Goal: Task Accomplishment & Management: Manage account settings

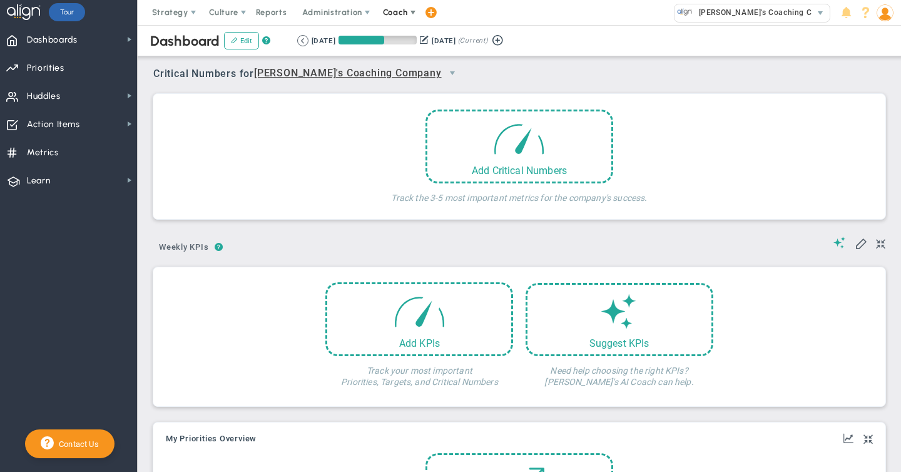
click at [388, 13] on span "Coach" at bounding box center [395, 12] width 25 height 9
click at [395, 43] on span "Schedule Meeting" at bounding box center [418, 37] width 88 height 25
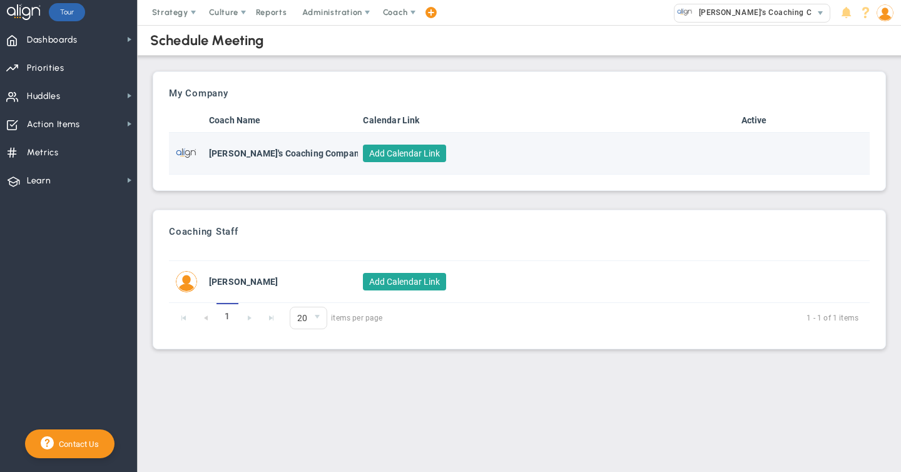
click at [404, 152] on button "Add Calendar Link" at bounding box center [404, 154] width 83 height 18
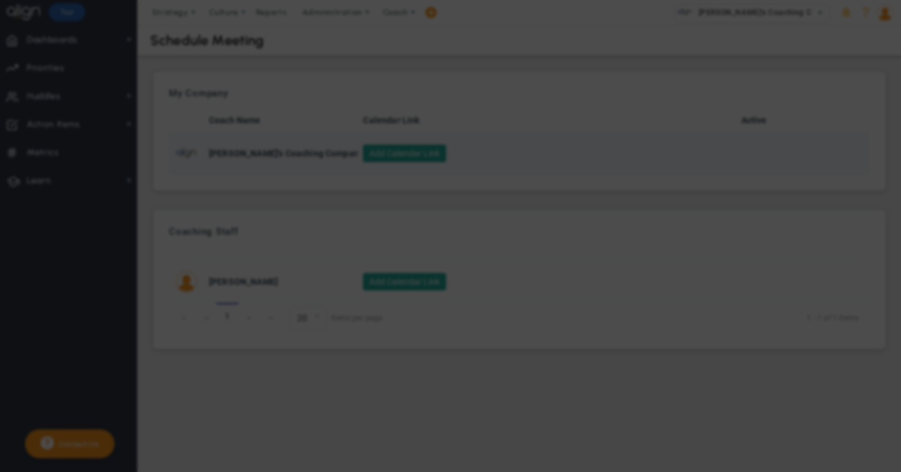
checkbox input "true"
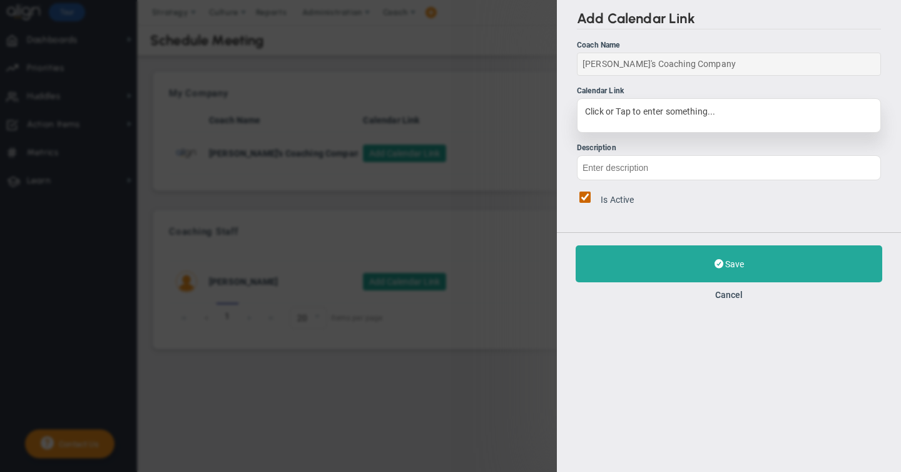
click at [605, 109] on div "Click or Tap to enter something..." at bounding box center [729, 115] width 304 height 34
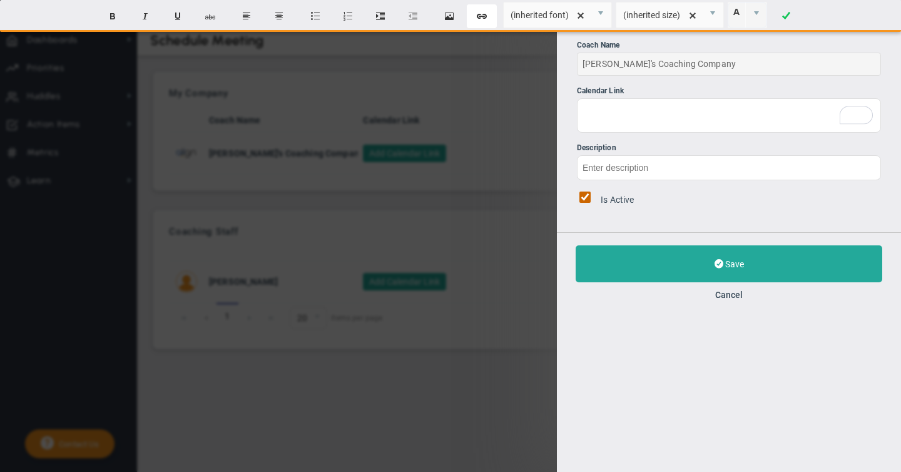
click at [483, 16] on button "Create Link" at bounding box center [482, 16] width 30 height 24
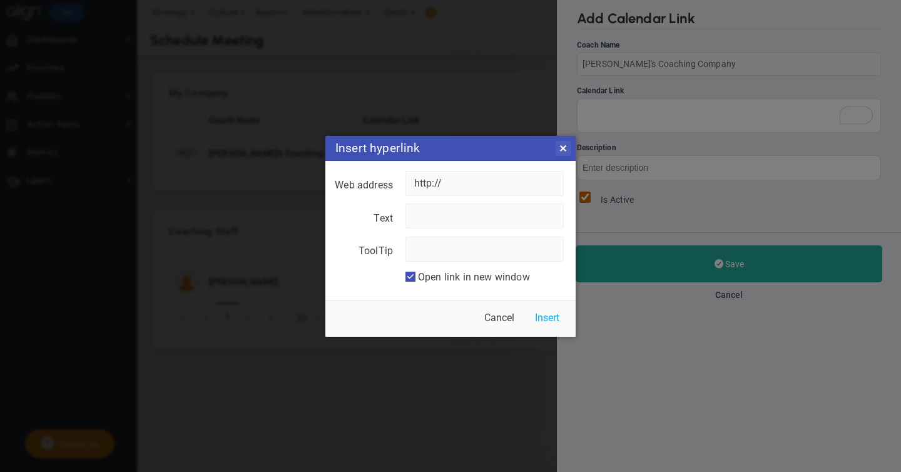
click at [564, 151] on link "Close" at bounding box center [563, 148] width 15 height 15
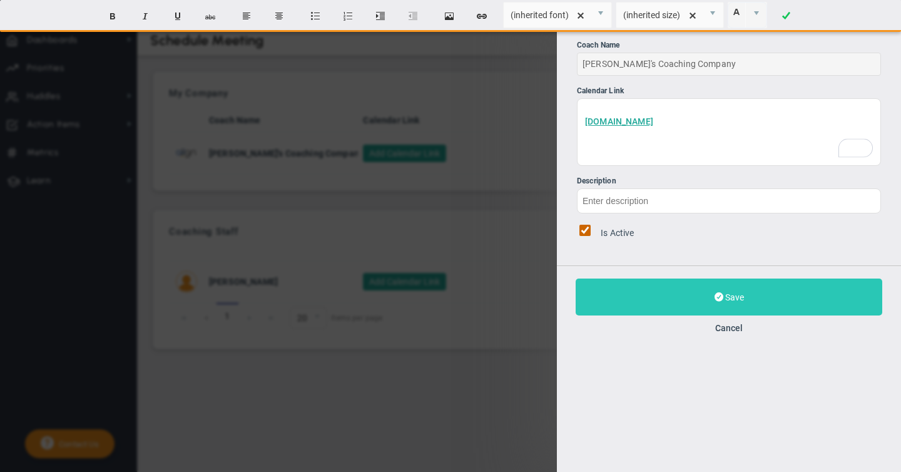
click at [733, 292] on span "Save" at bounding box center [734, 297] width 19 height 10
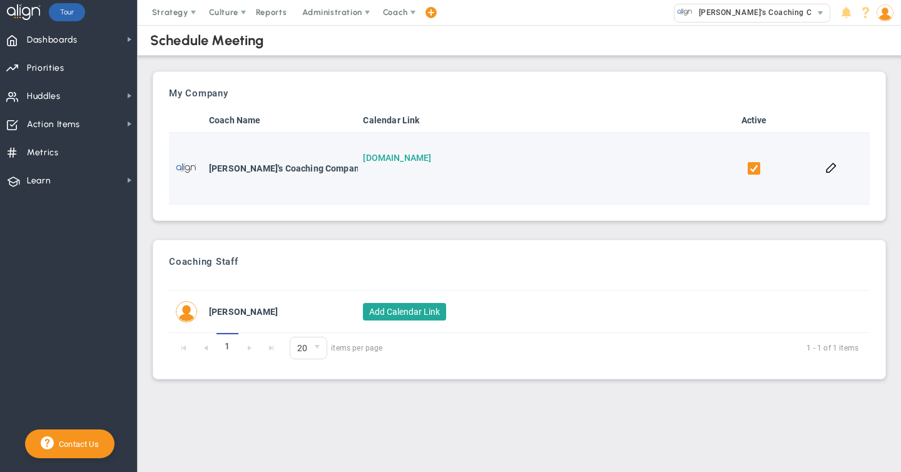
click at [402, 158] on link "[DOMAIN_NAME]" at bounding box center [397, 158] width 68 height 10
click at [407, 160] on link "[DOMAIN_NAME]" at bounding box center [397, 158] width 68 height 10
click at [832, 168] on button at bounding box center [832, 167] width 12 height 12
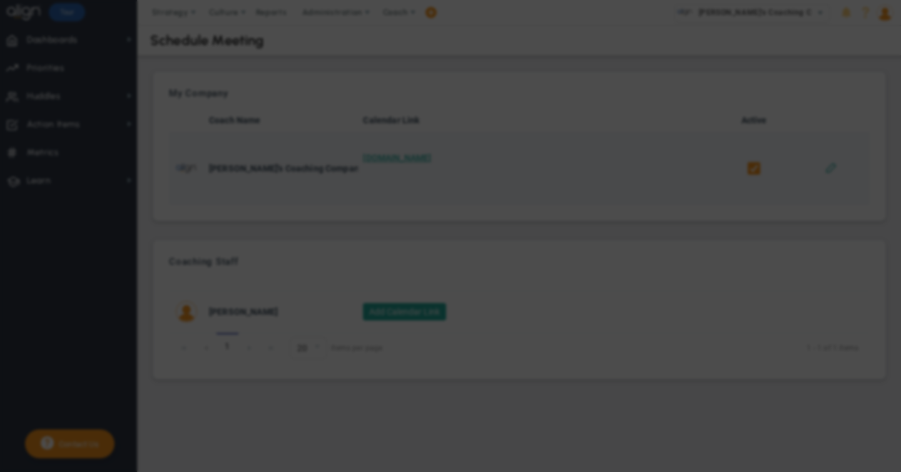
checkbox input "true"
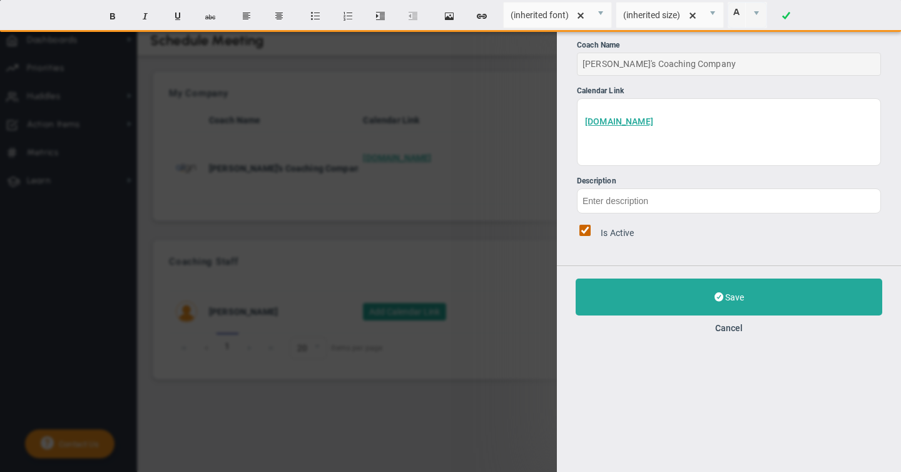
drag, startPoint x: 679, startPoint y: 122, endPoint x: 566, endPoint y: 101, distance: 114.7
click at [566, 101] on div "Edit Calendar Link Coach Name [PERSON_NAME]'s Coaching Company Calendar Link [D…" at bounding box center [729, 132] width 344 height 265
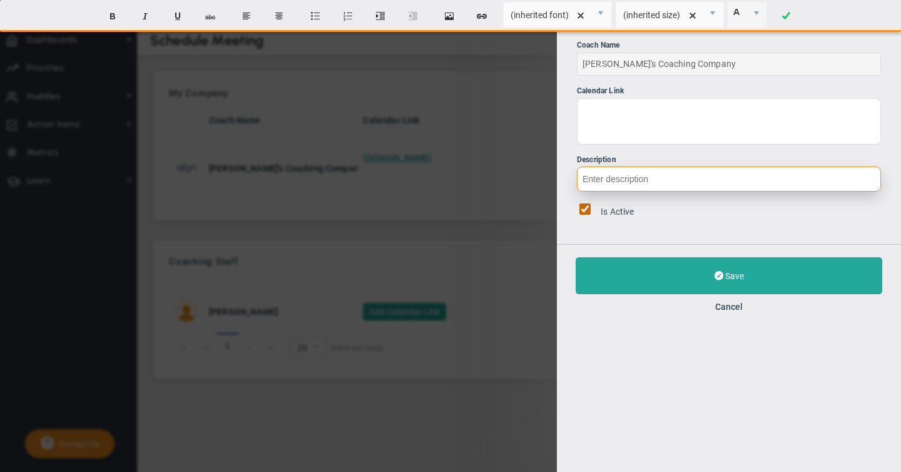
click at [586, 182] on ul "Coach Name [PERSON_NAME]'s Coaching Company Calendar Link ﻿ Description Is Acti…" at bounding box center [729, 131] width 304 height 185
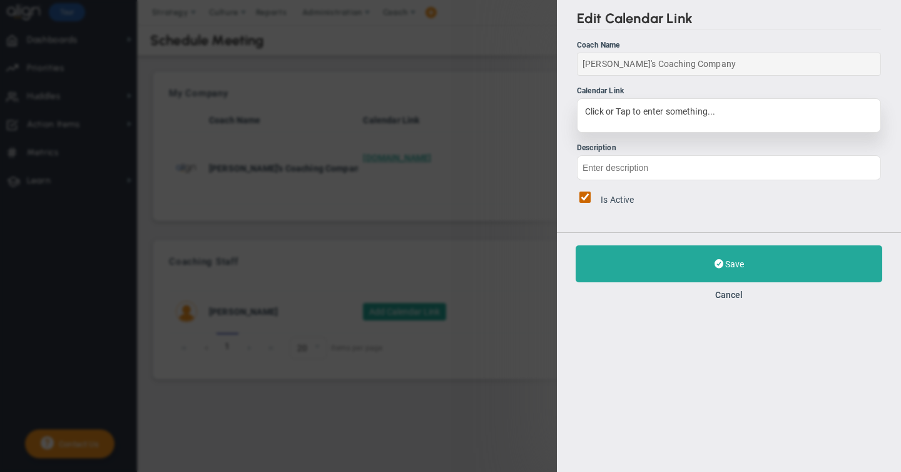
click at [637, 113] on div "Click or Tap to enter something..." at bounding box center [729, 115] width 304 height 34
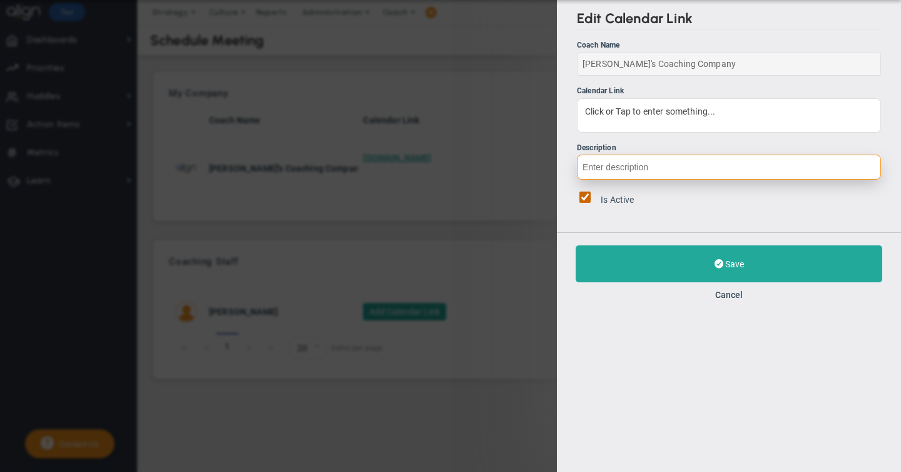
click at [602, 162] on input "Description" at bounding box center [729, 167] width 304 height 25
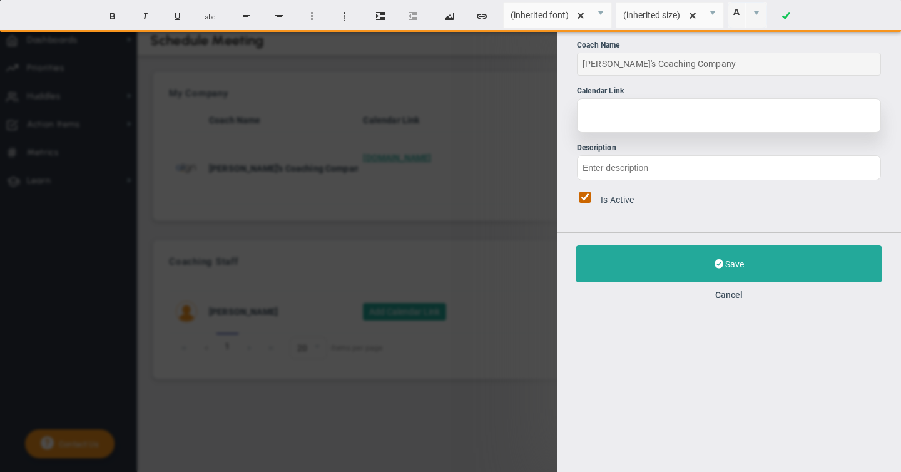
click at [638, 110] on div at bounding box center [729, 115] width 304 height 34
paste div
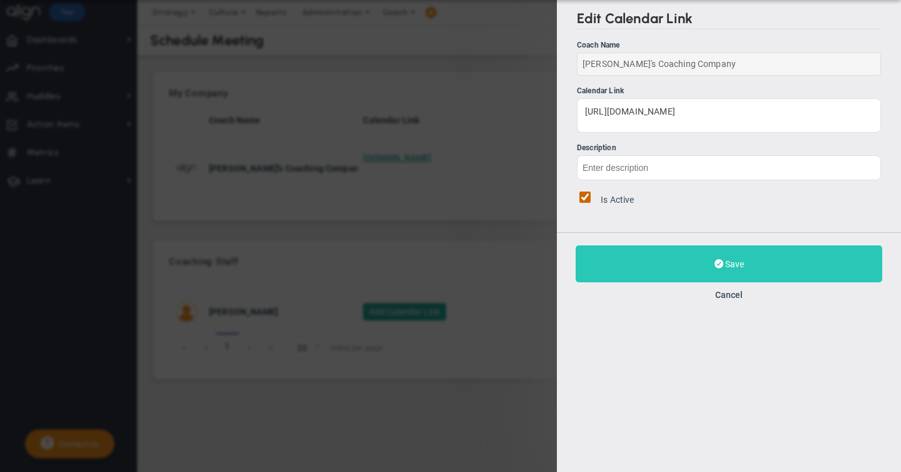
click at [729, 262] on span "Save" at bounding box center [734, 264] width 19 height 10
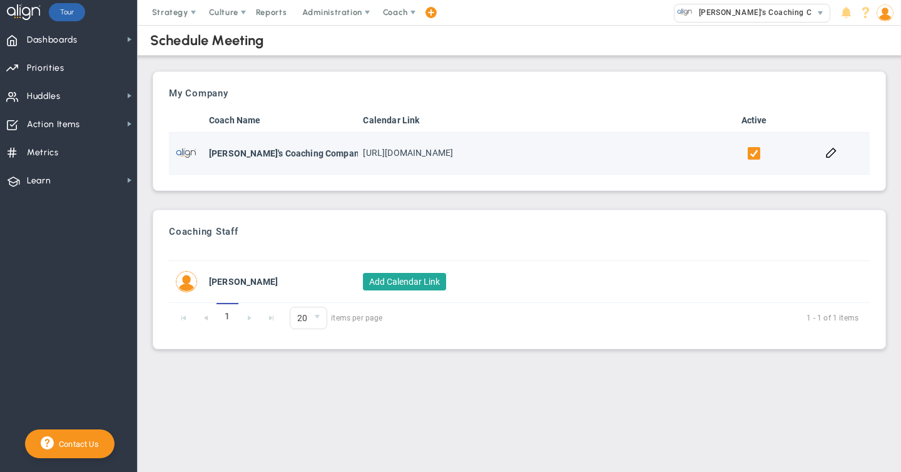
click at [463, 155] on div "[URL][DOMAIN_NAME]" at bounding box center [536, 153] width 347 height 13
click at [828, 150] on button at bounding box center [832, 152] width 12 height 12
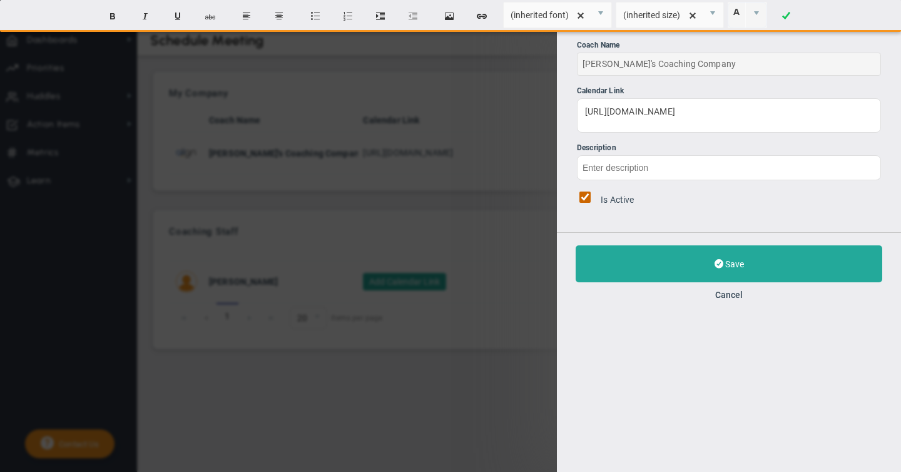
drag, startPoint x: 722, startPoint y: 111, endPoint x: 539, endPoint y: 111, distance: 183.4
click at [539, 111] on div "Edit Calendar Link Coach Name [PERSON_NAME]'s Coaching Company Calendar Link [U…" at bounding box center [450, 236] width 901 height 472
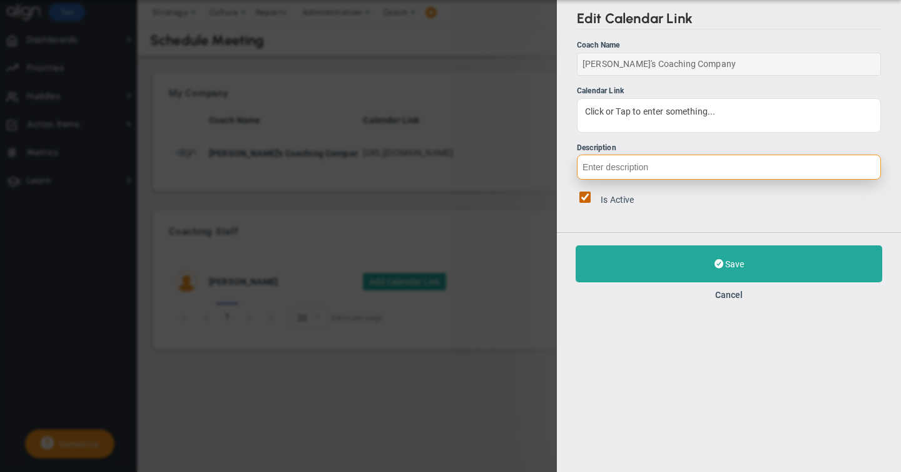
click at [602, 170] on input "Description" at bounding box center [729, 167] width 304 height 25
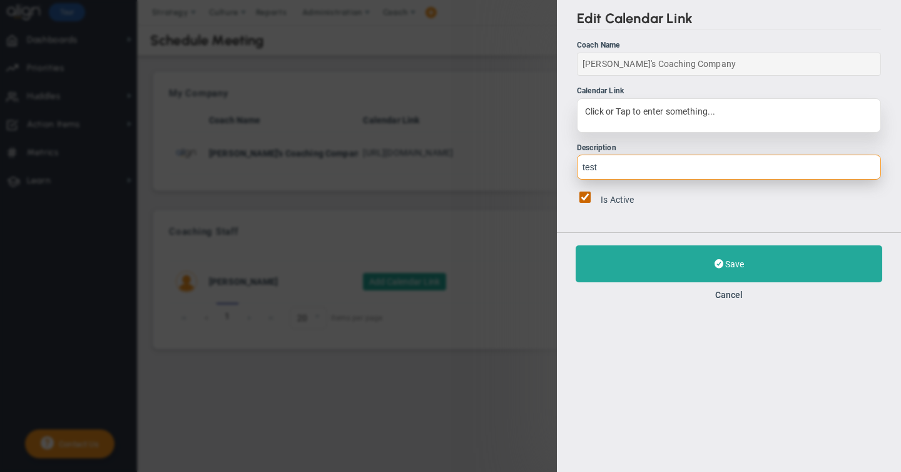
type input "test"
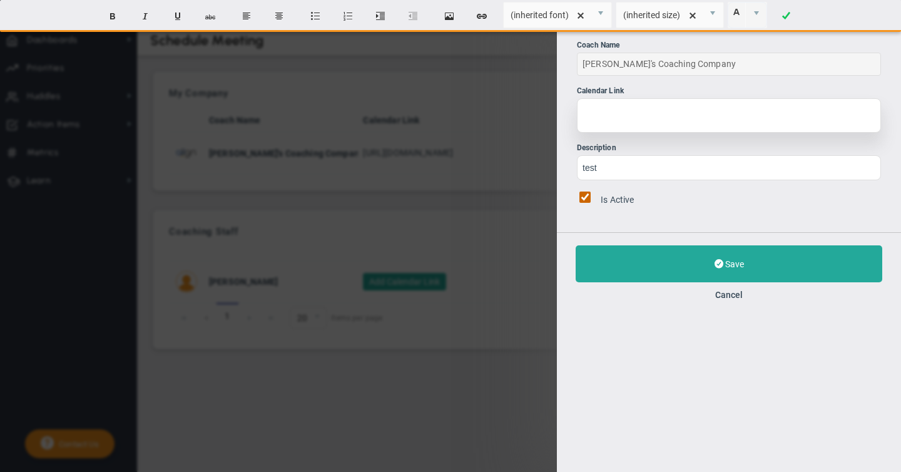
click at [594, 116] on div at bounding box center [729, 115] width 304 height 34
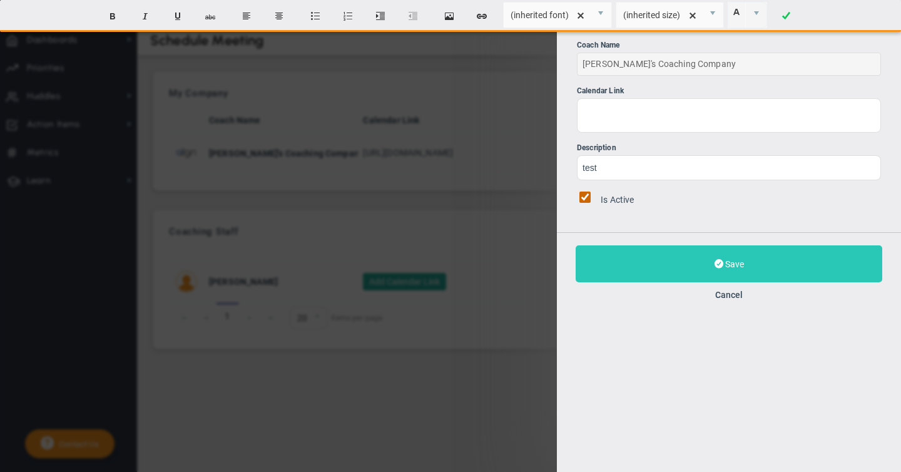
click at [731, 264] on span "Save" at bounding box center [734, 264] width 19 height 10
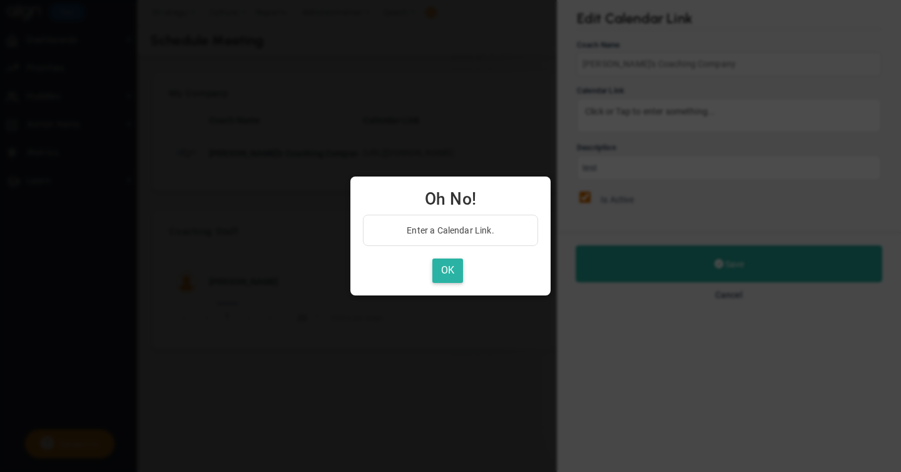
click at [460, 274] on button "OK" at bounding box center [448, 271] width 31 height 24
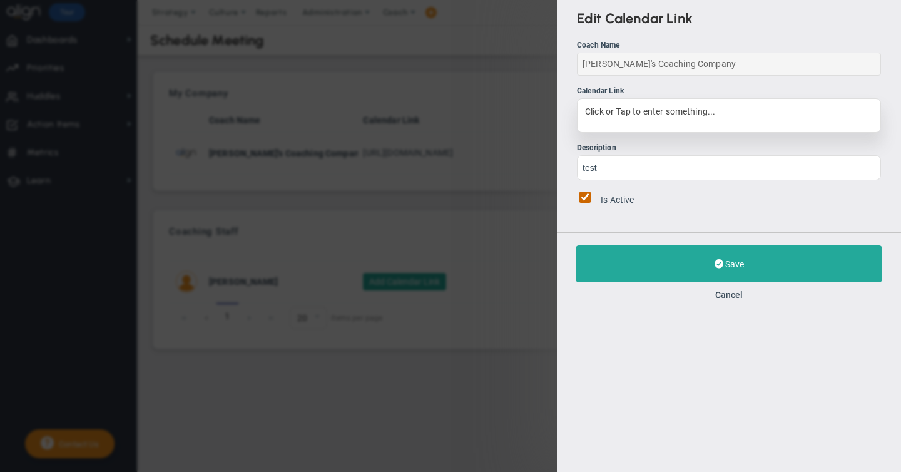
click at [616, 120] on div "Click or Tap to enter something..." at bounding box center [729, 115] width 304 height 34
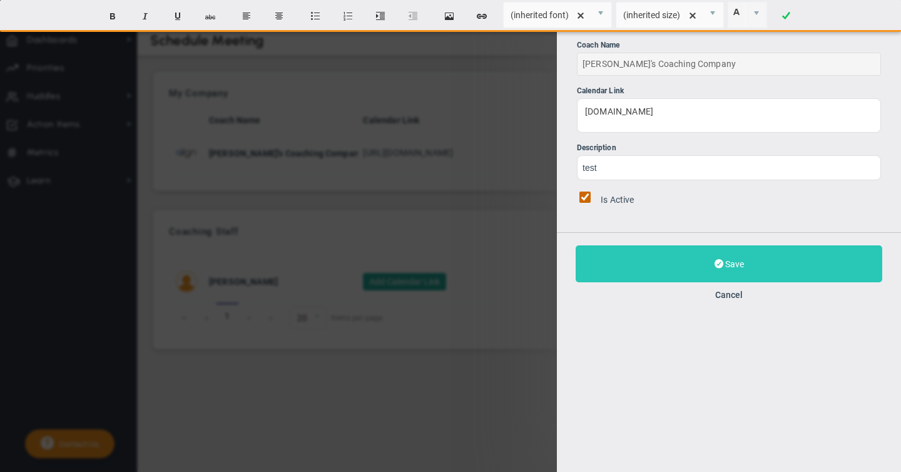
click at [726, 260] on span "Save" at bounding box center [734, 264] width 19 height 10
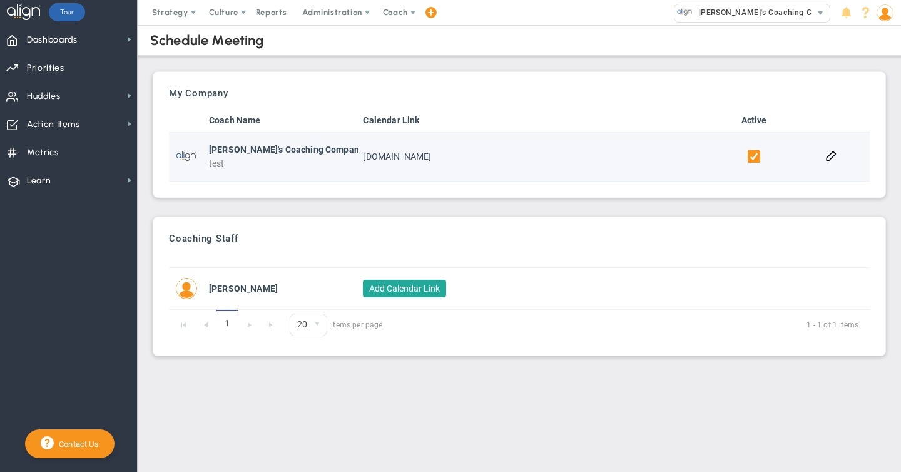
click at [216, 165] on span "test" at bounding box center [217, 163] width 16 height 10
click at [222, 165] on span "test" at bounding box center [217, 163] width 16 height 10
click at [833, 160] on button at bounding box center [832, 155] width 12 height 12
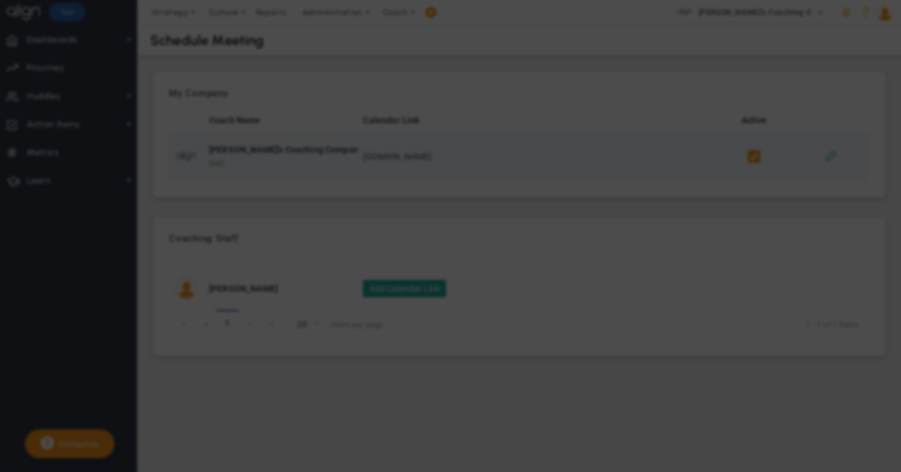
checkbox input "true"
type input "test"
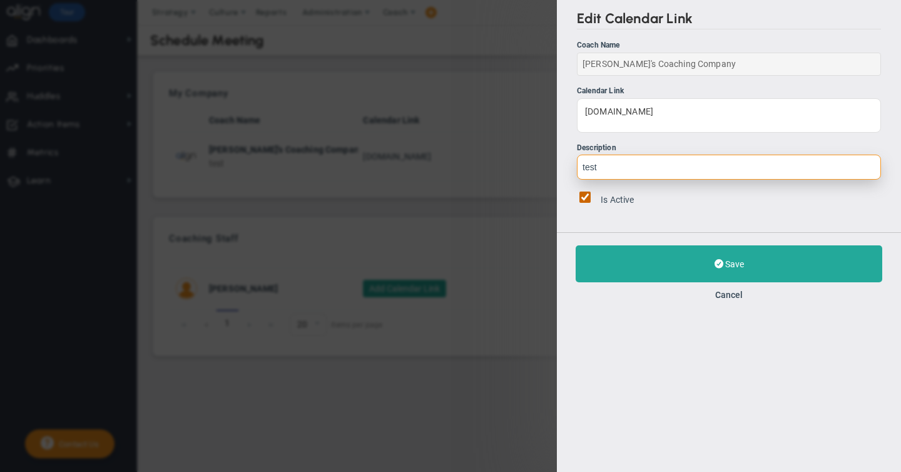
drag, startPoint x: 606, startPoint y: 166, endPoint x: 551, endPoint y: 164, distance: 54.5
click at [551, 164] on div "Edit Calendar Link Coach Name [PERSON_NAME]'s Coaching Company Calendar Link [D…" at bounding box center [450, 236] width 901 height 472
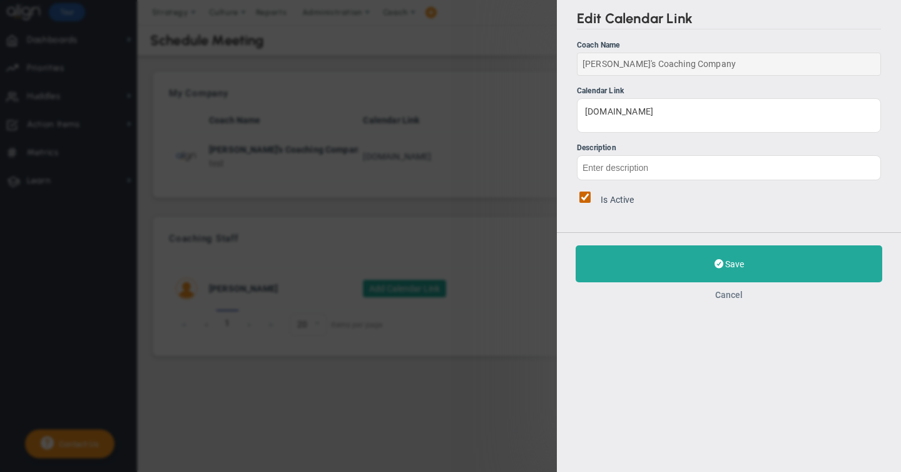
click at [727, 297] on button "Cancel" at bounding box center [729, 295] width 28 height 10
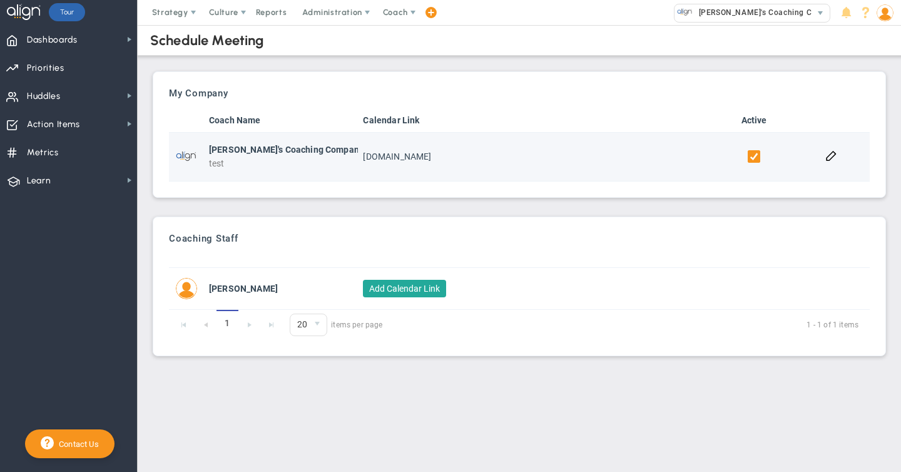
click at [217, 163] on span "test" at bounding box center [217, 163] width 16 height 10
click at [220, 163] on span "test" at bounding box center [217, 163] width 16 height 10
click at [831, 156] on button at bounding box center [832, 155] width 12 height 12
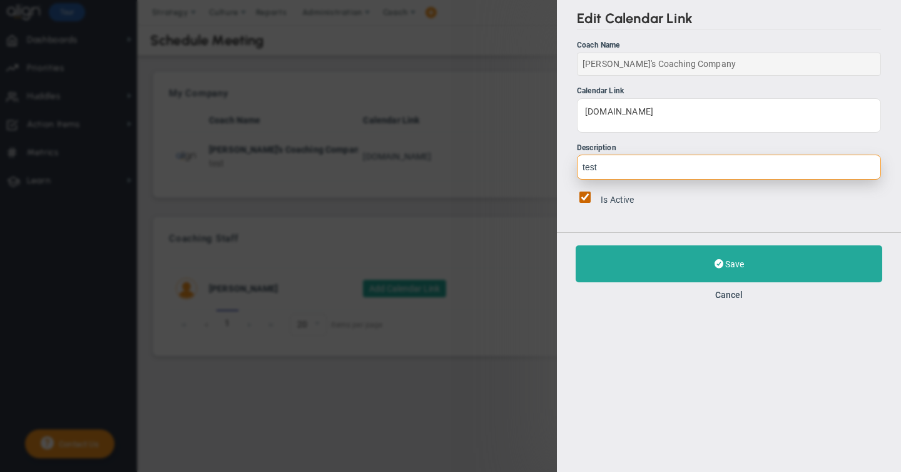
drag, startPoint x: 602, startPoint y: 165, endPoint x: 561, endPoint y: 159, distance: 41.8
click at [561, 159] on div "Edit Calendar Link Coach Name [PERSON_NAME]'s Coaching Company Calendar Link [D…" at bounding box center [729, 116] width 344 height 232
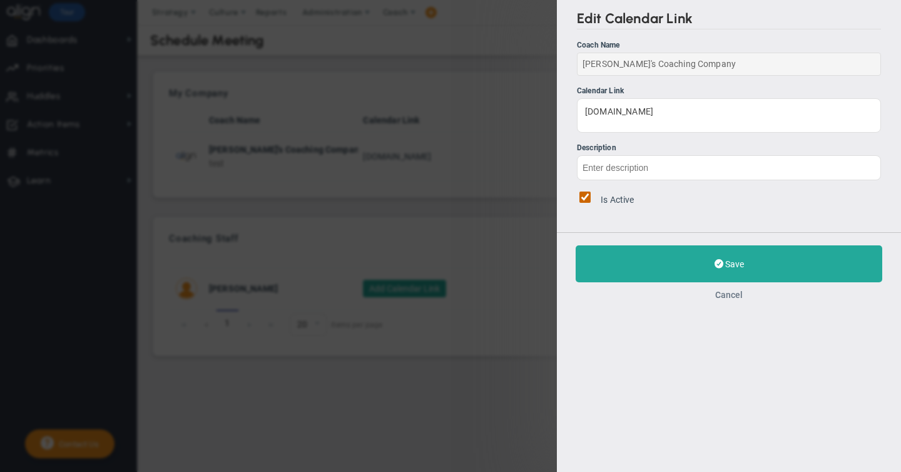
click at [719, 295] on button "Cancel" at bounding box center [729, 295] width 28 height 10
